Goal: Task Accomplishment & Management: Manage account settings

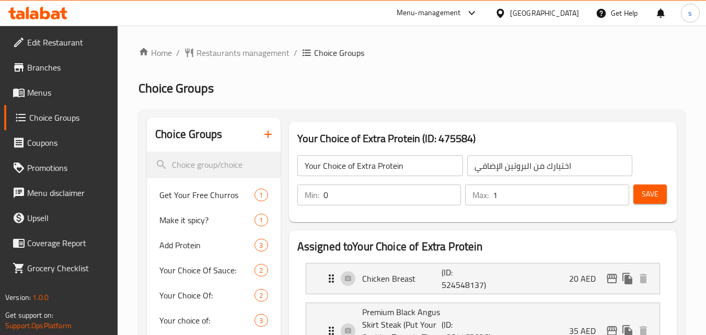
click at [151, 48] on link "Home" at bounding box center [155, 53] width 33 height 13
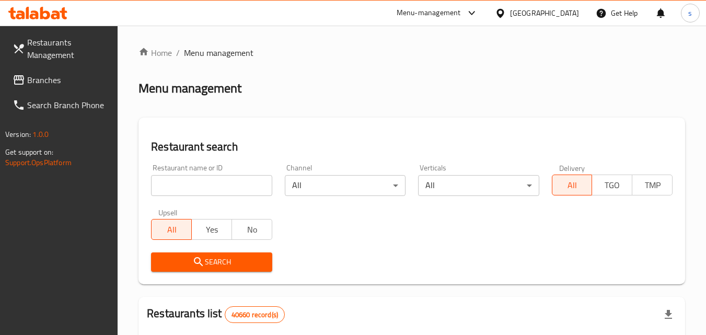
drag, startPoint x: 523, startPoint y: 14, endPoint x: 523, endPoint y: 23, distance: 8.9
click at [523, 14] on div "United Arab Emirates" at bounding box center [544, 13] width 69 height 12
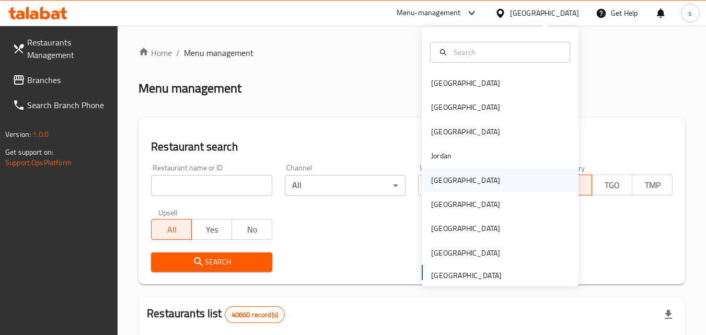
click at [442, 184] on div "[GEOGRAPHIC_DATA]" at bounding box center [465, 181] width 69 height 12
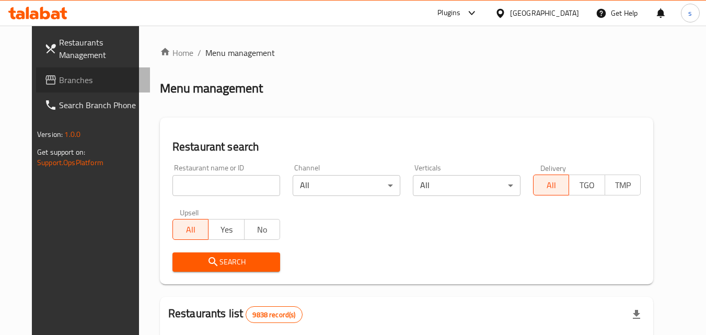
click at [63, 86] on link "Branches" at bounding box center [93, 79] width 114 height 25
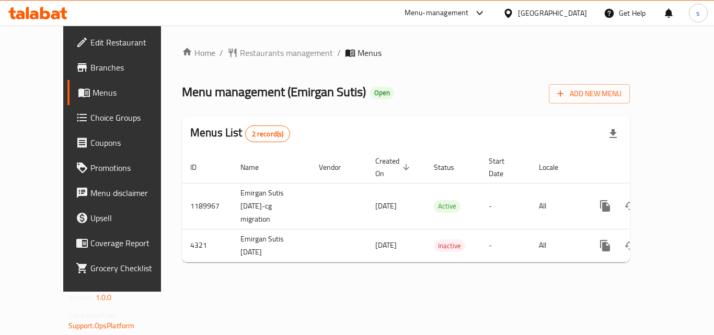
click at [90, 117] on span "Choice Groups" at bounding box center [132, 117] width 84 height 13
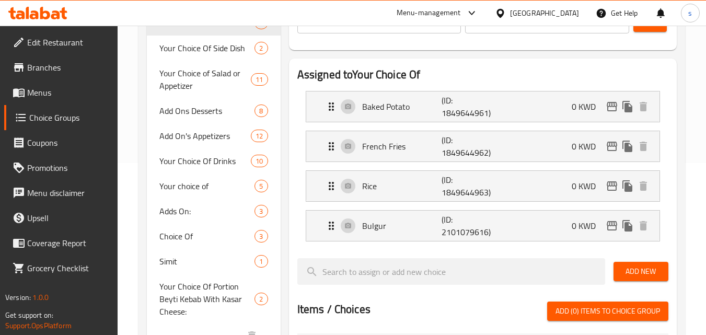
scroll to position [157, 0]
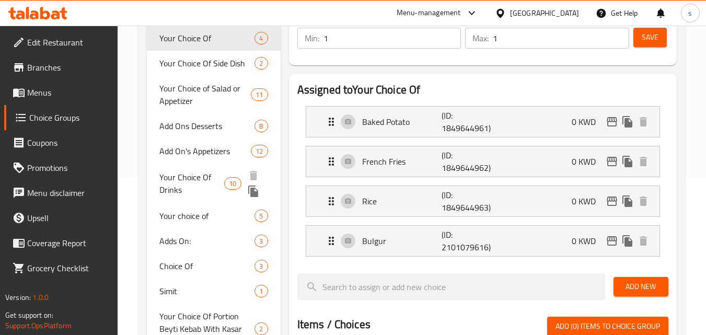
drag, startPoint x: 188, startPoint y: 176, endPoint x: 270, endPoint y: 178, distance: 82.1
click at [188, 176] on span "Your Choice Of Drinks" at bounding box center [191, 183] width 65 height 25
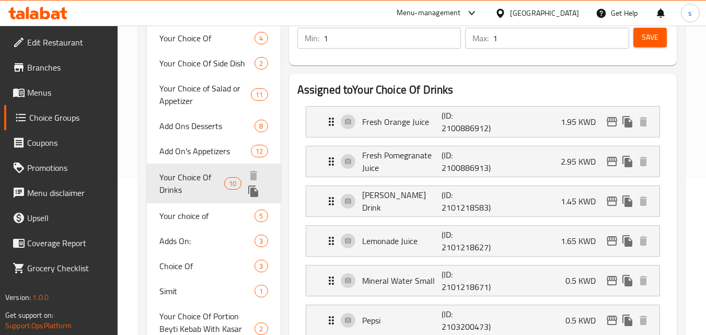
type input "Your Choice Of Drinks"
type input "اختيارك من مشروبات"
type input "0"
type input "5"
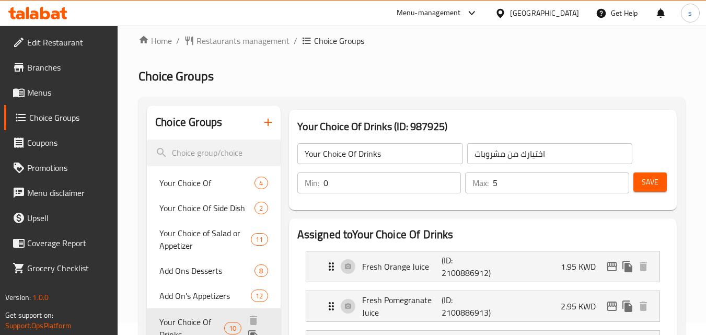
scroll to position [0, 0]
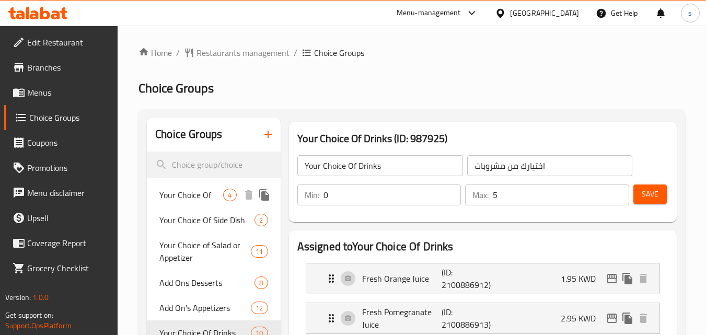
click at [195, 201] on span "Your Choice Of" at bounding box center [191, 195] width 64 height 13
type input "Your Choice Of"
type input "اختيارك من"
type input "1"
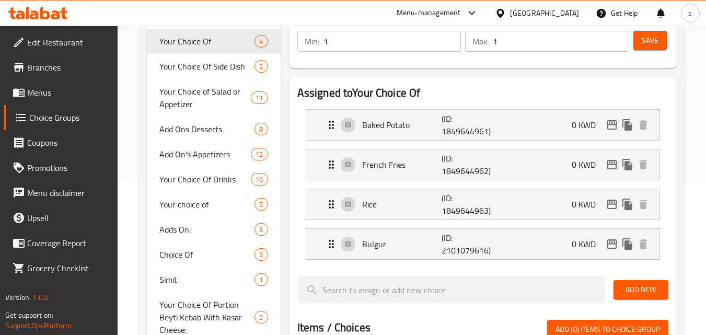
scroll to position [157, 0]
